Goal: Task Accomplishment & Management: Complete application form

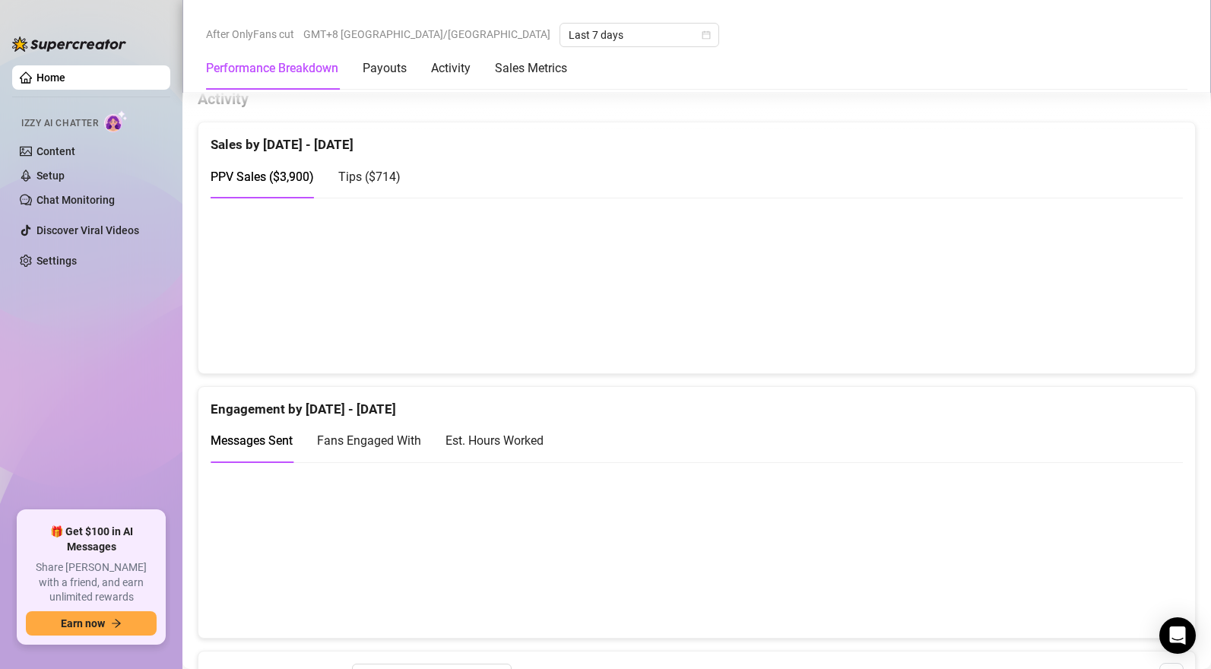
scroll to position [911, 0]
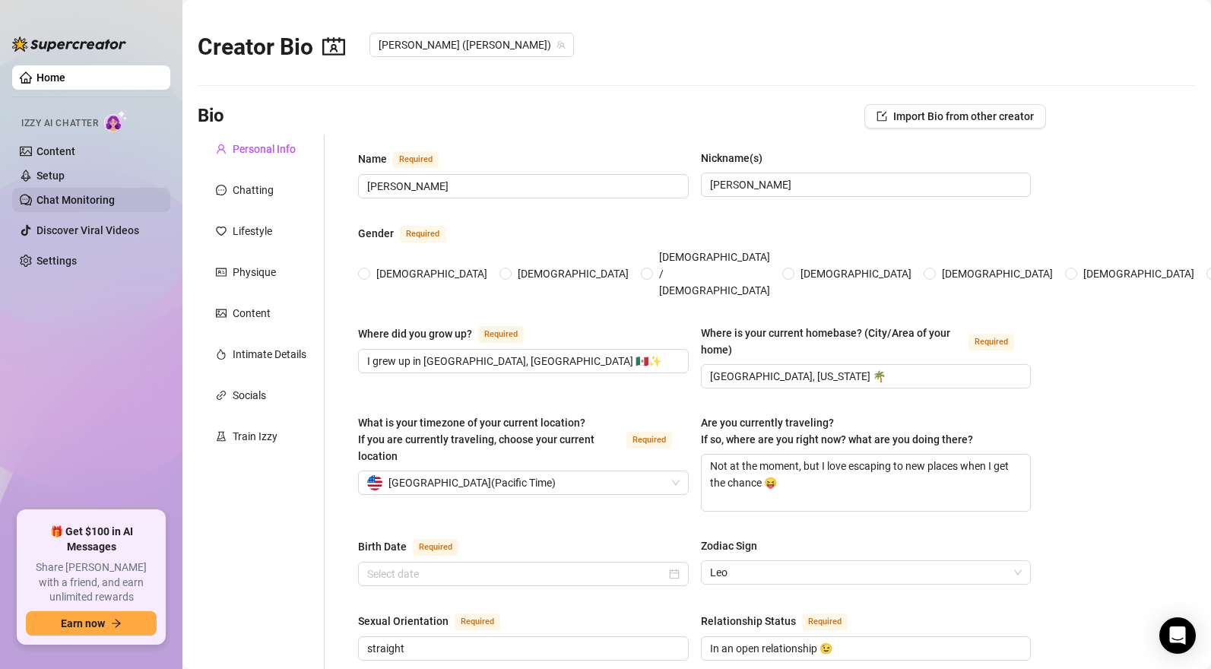
type input "[PERSON_NAME]"
type input "I grew up in [GEOGRAPHIC_DATA], [GEOGRAPHIC_DATA] 🇲🇽✨"
type input "[GEOGRAPHIC_DATA], [US_STATE] 🌴"
type textarea "Not at the moment, but I love escaping to new places when I get the chance 😝"
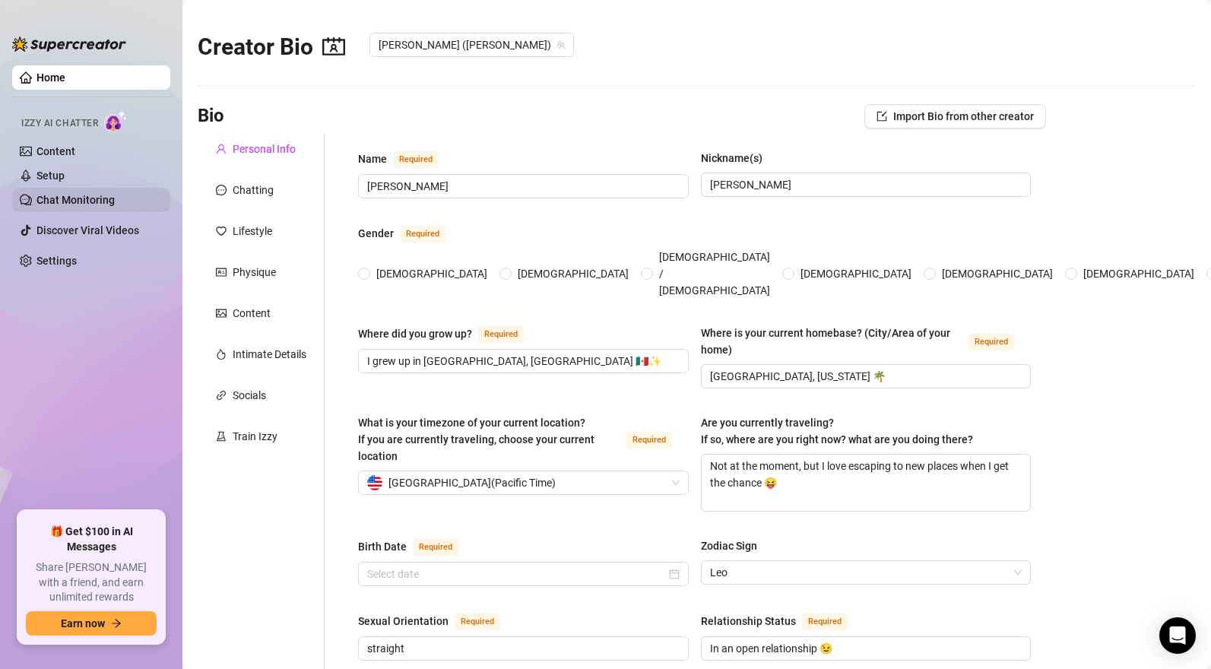
type input "straight"
type input "In an open relationship 😉"
type input "Yes, I have siblings."
type input "That’s personal. I keep that part of my life private 💋"
type input "No pets right now."
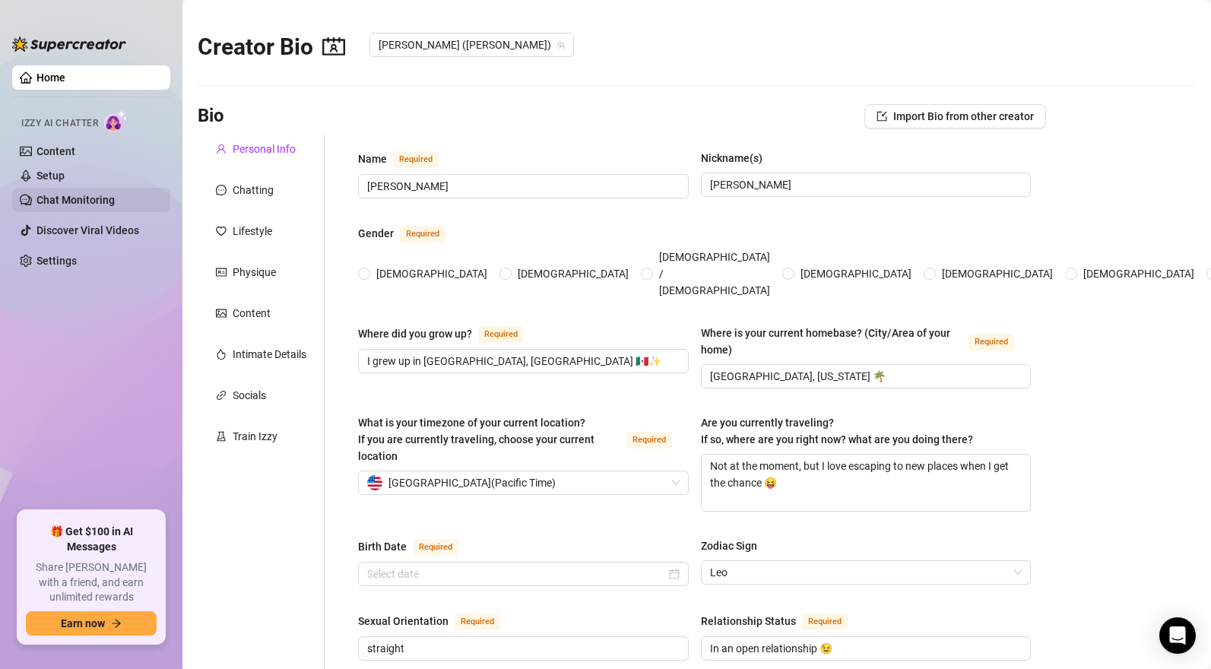
type input "Modeling, social media, and creating spicy content 😈🔥"
type input "I studied to be a medical assistant, but realized it wasn’t for me ,I chose a c…"
type input "Medical assistant studies."
type input "Spiritual ✨"
type input "I believe in protecting your mental health, staying real, and chasing happiness."
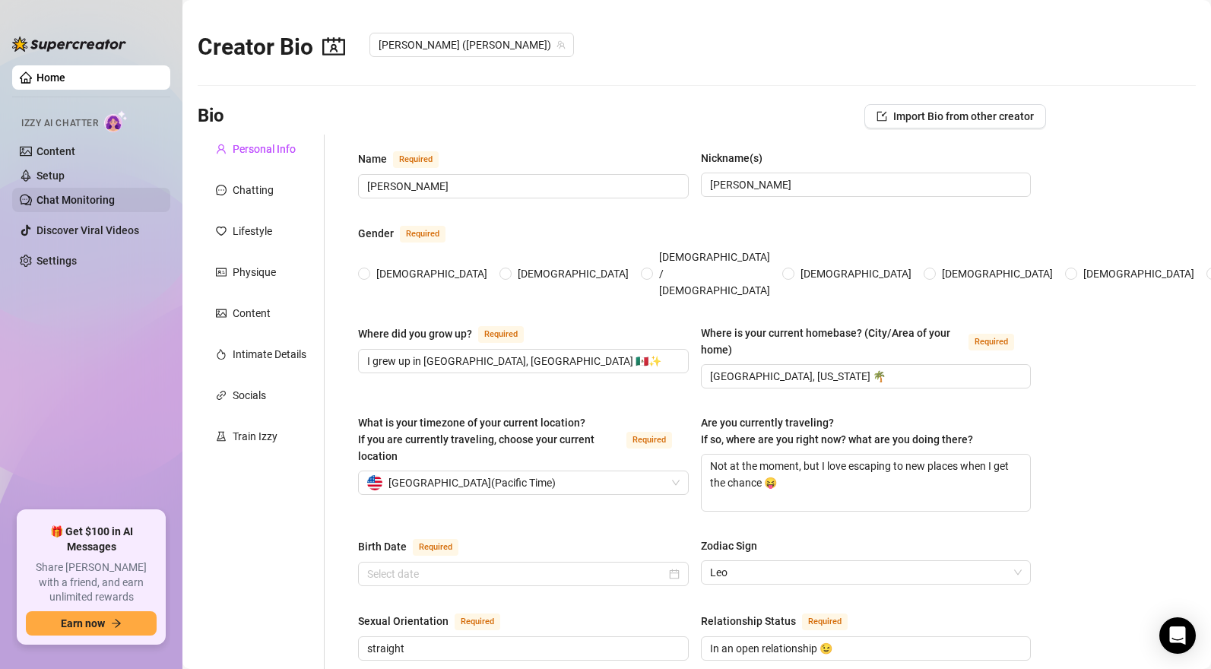
type textarea "To keep growing my brand, travel, and live life fully on my terms 😏"
type textarea "I once tried to ride a bike in high heels… let’s just say it didn’t end cute 😂"
type textarea "I love volleyball, I can be super shy off-camera, and I’m really into photograp…"
type textarea "I’m sweet but wild at the same time, it just depends how you treat me 😘"
radio input "true"
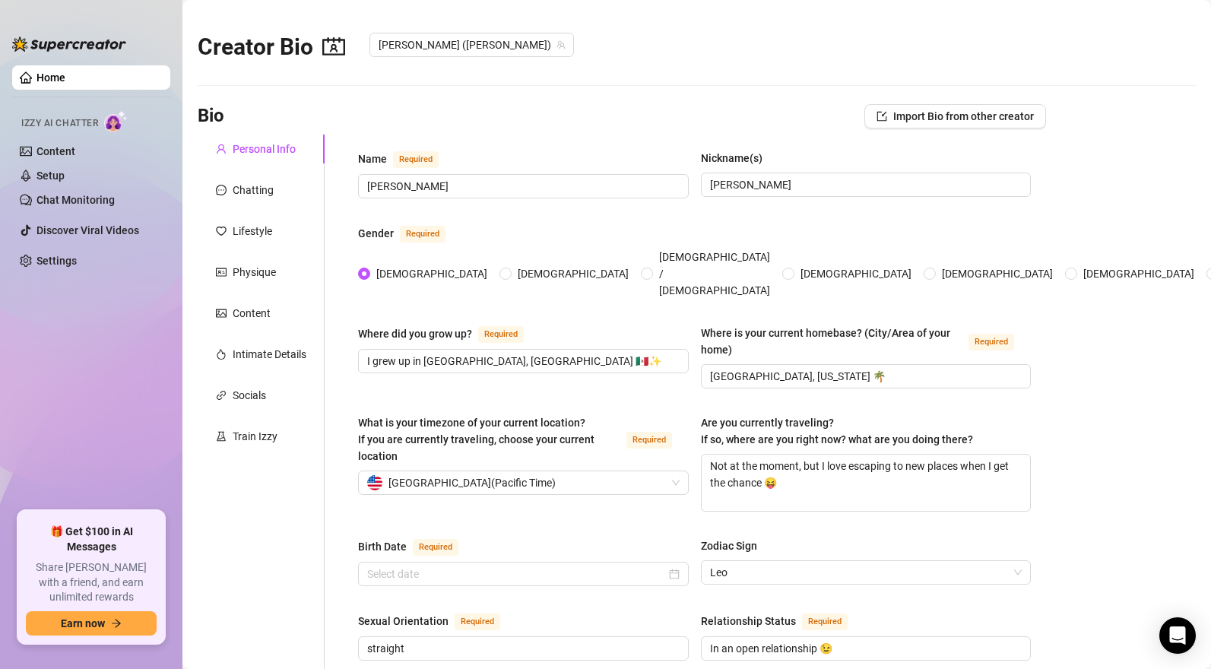
click at [65, 73] on link "Home" at bounding box center [50, 77] width 29 height 12
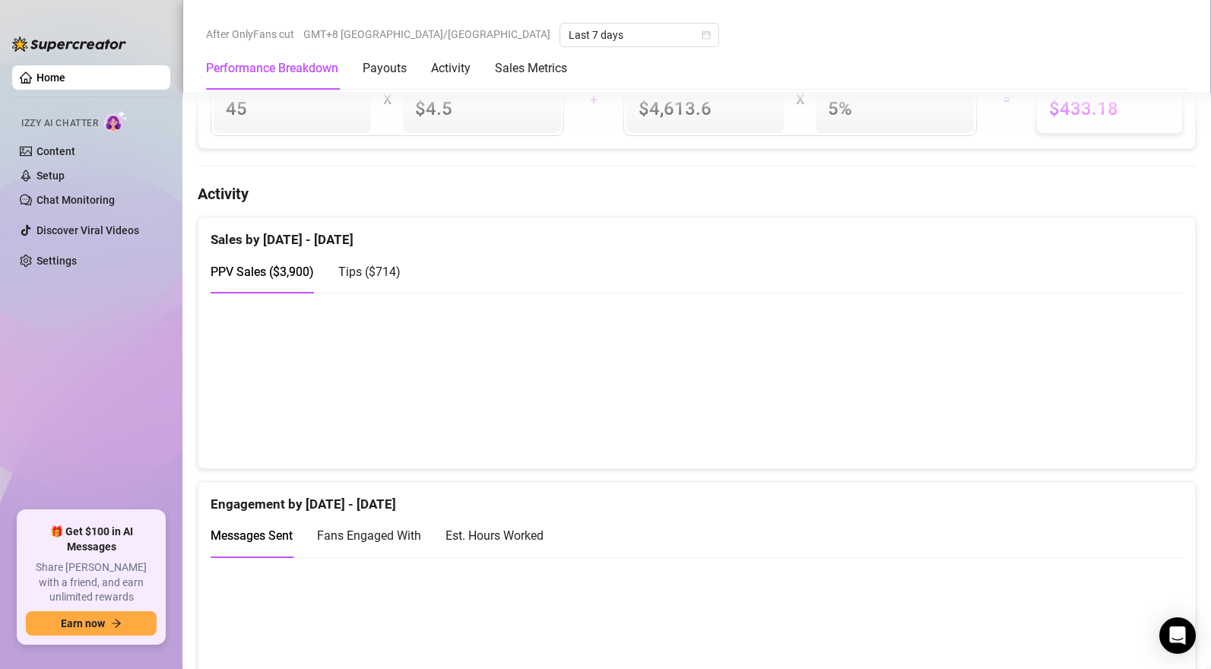
scroll to position [898, 0]
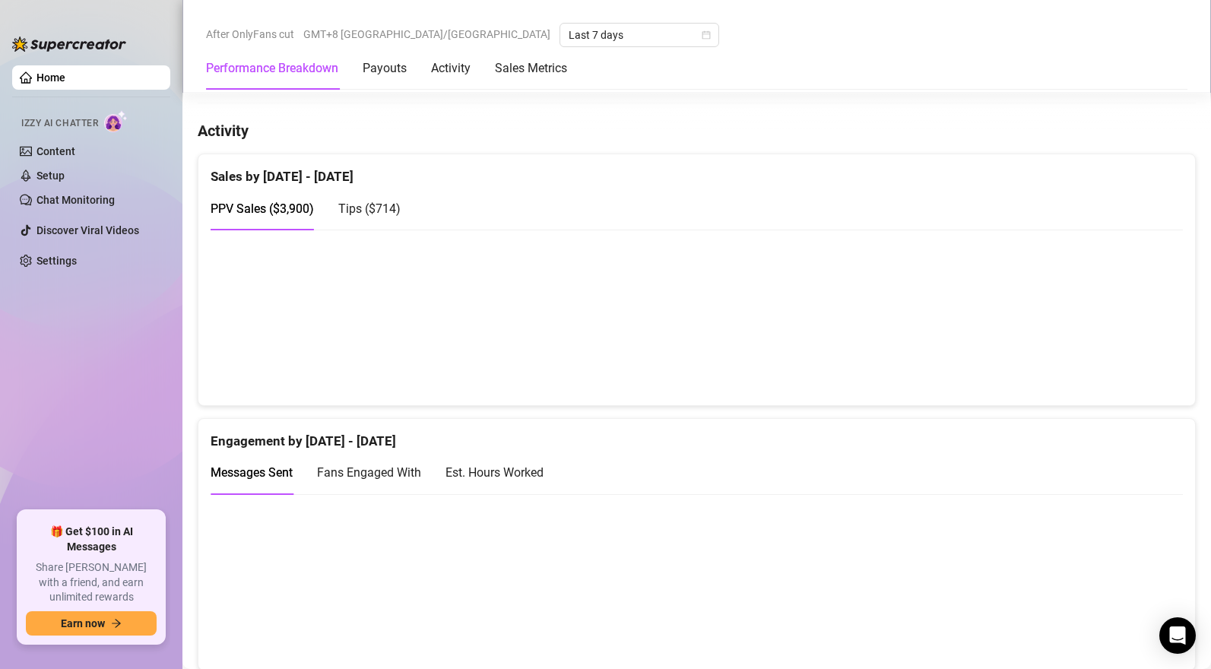
click at [378, 198] on div "Tips ( $714 )" at bounding box center [369, 208] width 62 height 43
click at [252, 211] on span "PPV Sales ( $3,900 )" at bounding box center [262, 208] width 103 height 14
